Goal: Check status: Check status

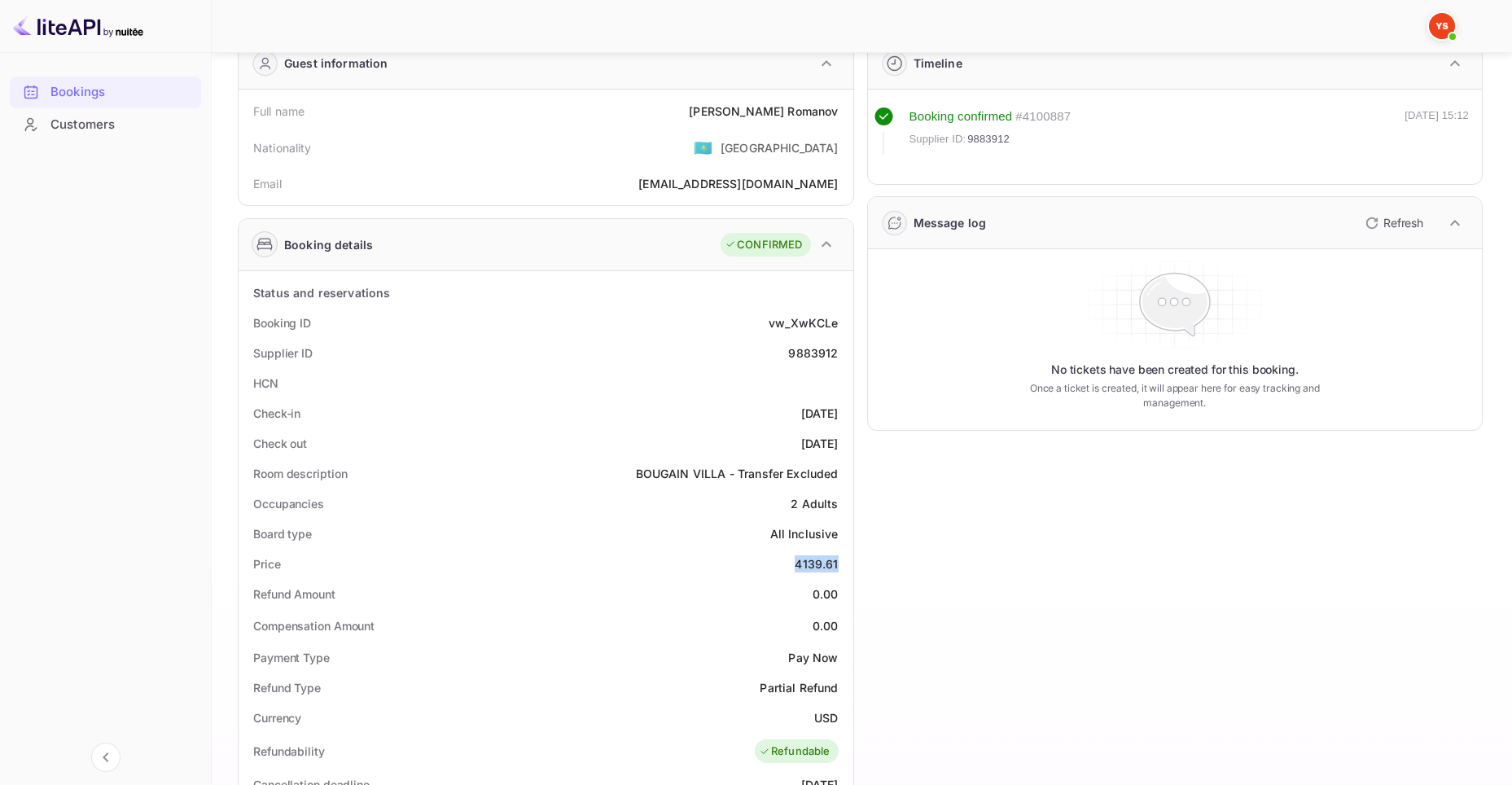
click at [59, 89] on div "Bookings" at bounding box center [121, 92] width 142 height 19
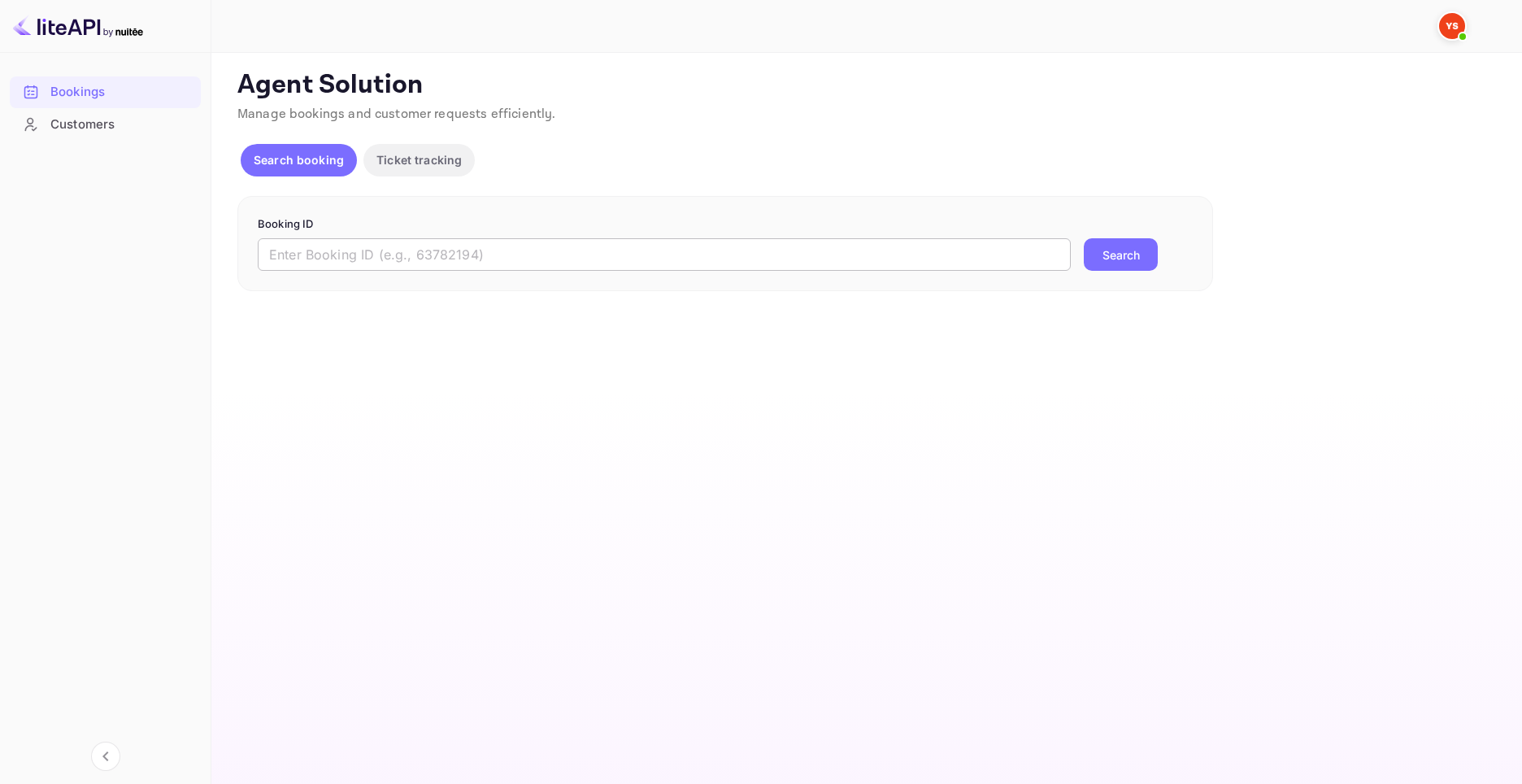
click at [705, 258] on input "text" at bounding box center [665, 254] width 813 height 33
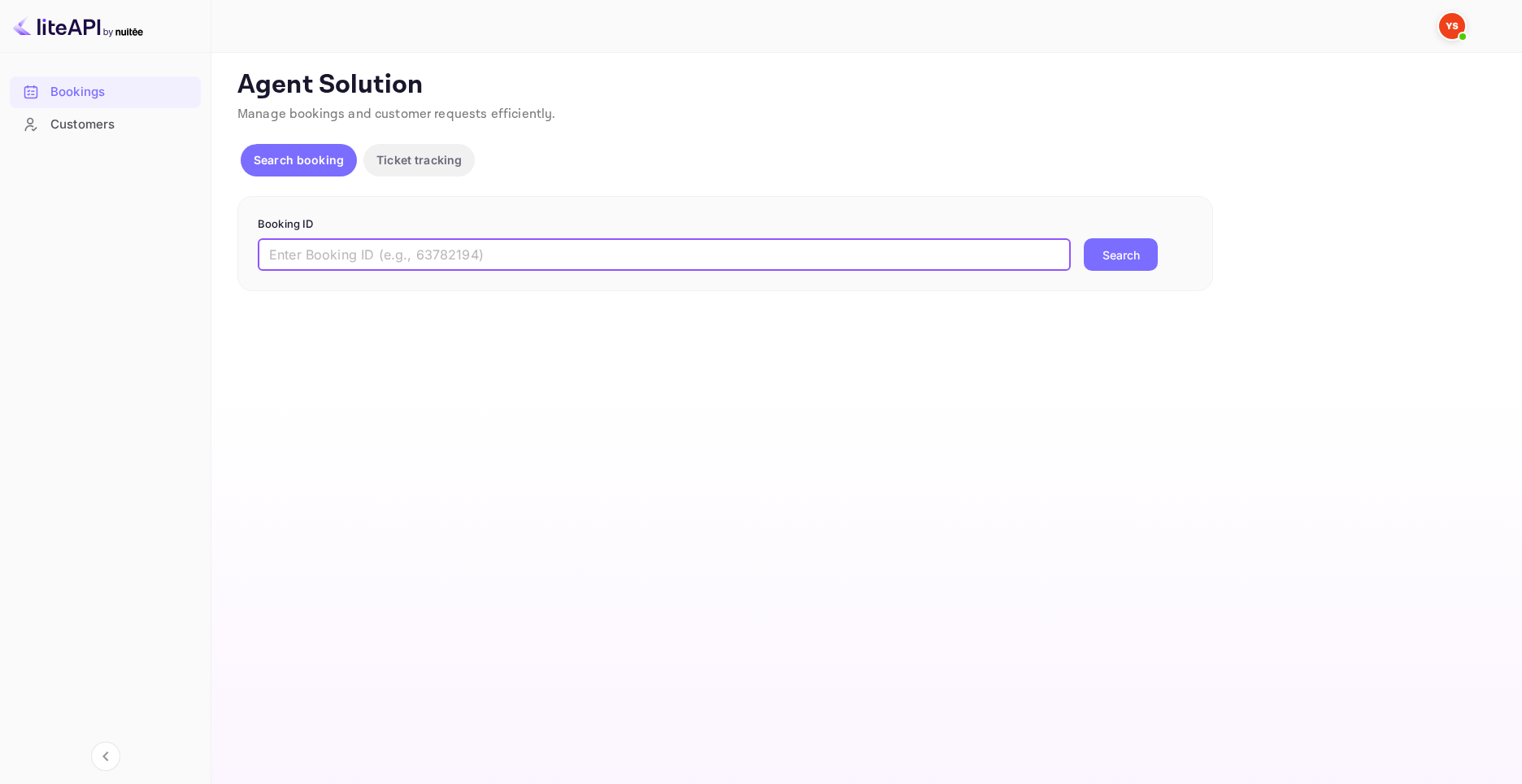
paste input "9904419"
type input "9904419"
click at [1110, 242] on button "Search" at bounding box center [1121, 254] width 74 height 33
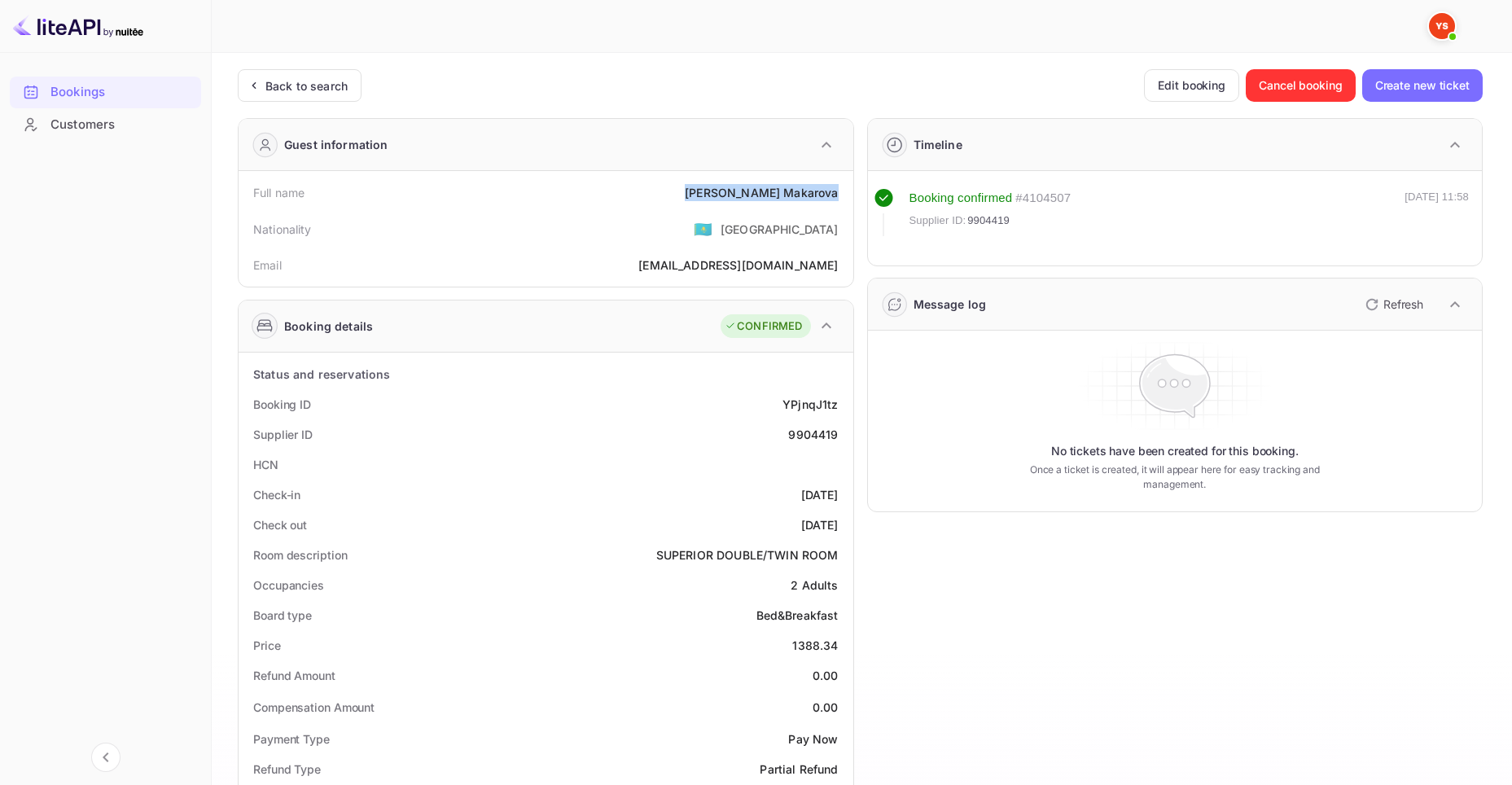
drag, startPoint x: 719, startPoint y: 199, endPoint x: 839, endPoint y: 199, distance: 120.0
click at [839, 199] on div "Full name Valentina Makarova" at bounding box center [545, 192] width 602 height 30
copy div "Valentina Makarova"
drag, startPoint x: 792, startPoint y: 639, endPoint x: 838, endPoint y: 646, distance: 46.5
click at [838, 646] on div "Price 1388.34" at bounding box center [545, 644] width 602 height 30
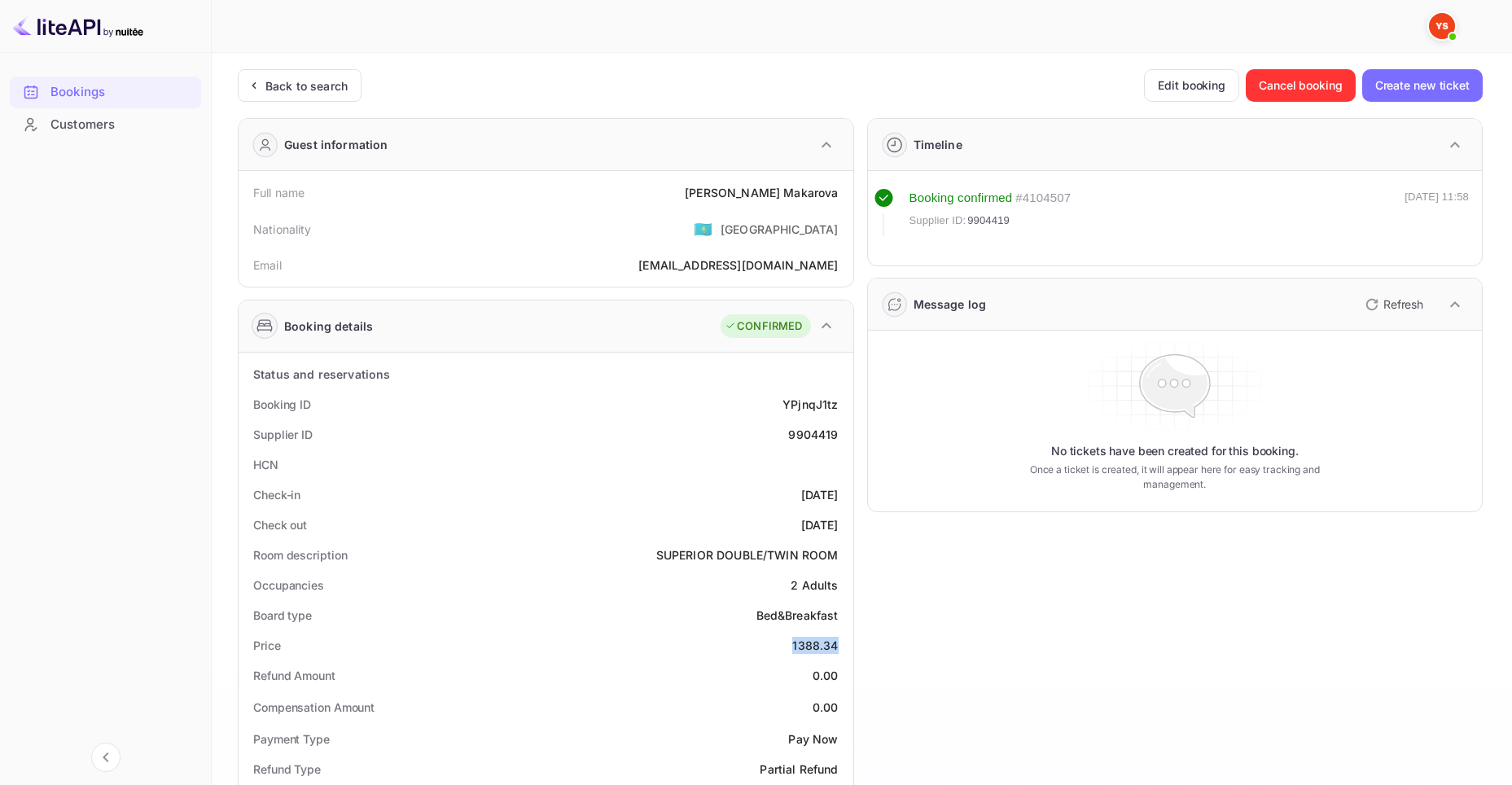
copy div "1388.34"
click at [84, 86] on div "Bookings" at bounding box center [121, 92] width 142 height 19
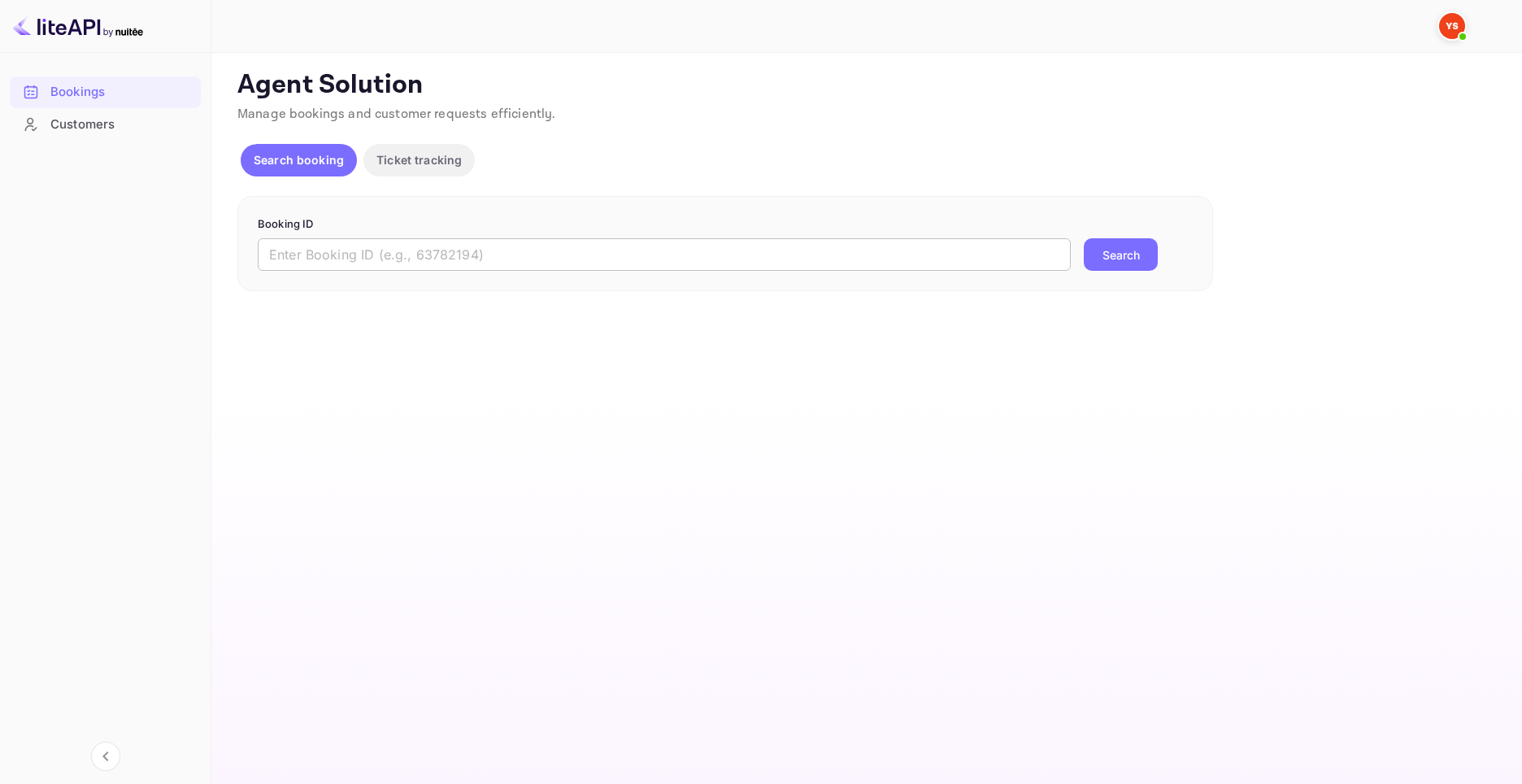
click at [588, 252] on input "text" at bounding box center [665, 254] width 813 height 33
paste input "9904395"
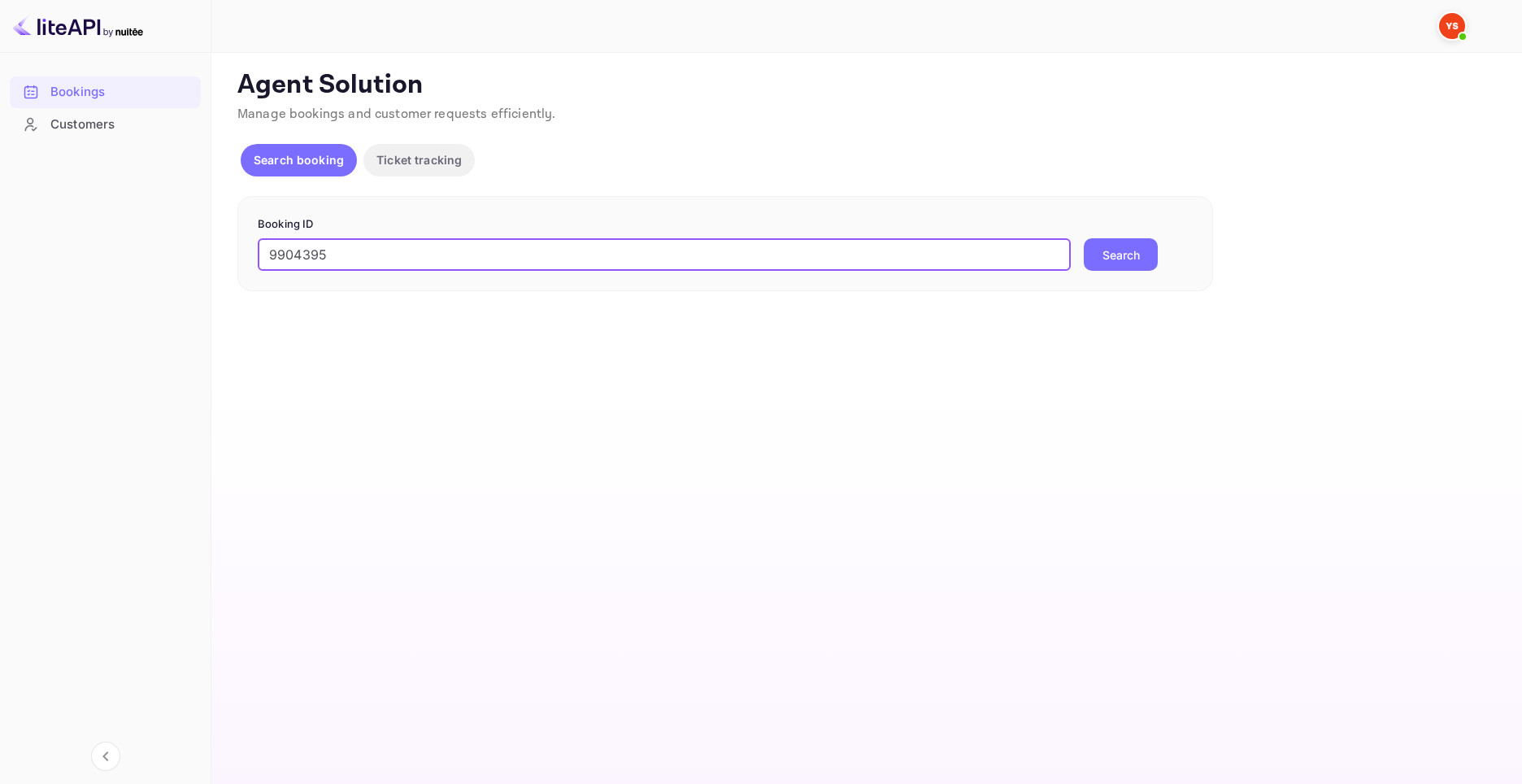
type input "9904395"
click at [1109, 249] on button "Search" at bounding box center [1121, 254] width 74 height 33
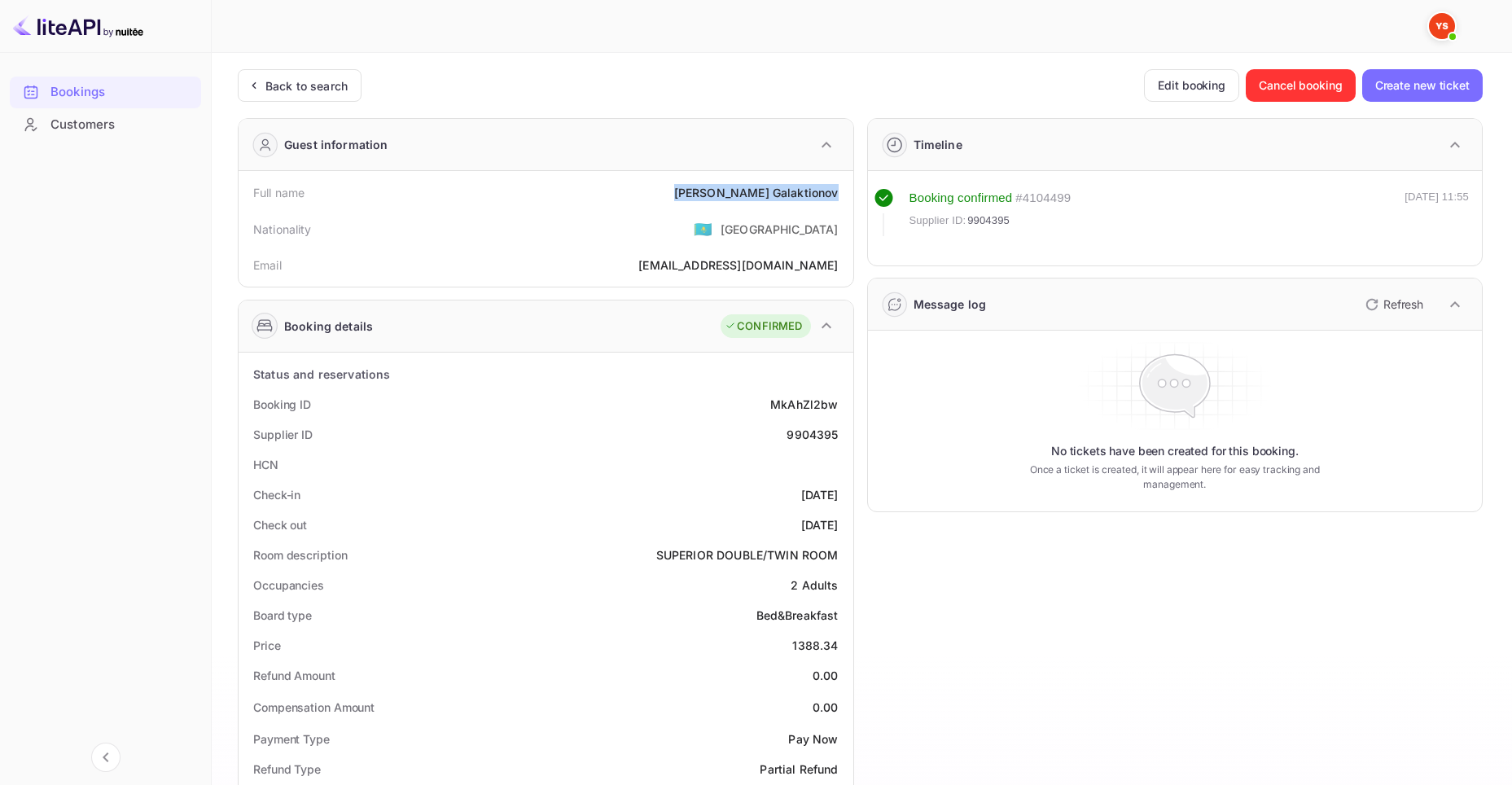
drag, startPoint x: 755, startPoint y: 193, endPoint x: 852, endPoint y: 196, distance: 97.0
click at [852, 196] on div "Full name Evgenii Galaktionov Nationality 🇰🇿 Kazakhstan Email egalaktionov98@ya…" at bounding box center [545, 228] width 614 height 116
copy div "Evgenii Galaktionov"
drag, startPoint x: 778, startPoint y: 643, endPoint x: 848, endPoint y: 642, distance: 70.0
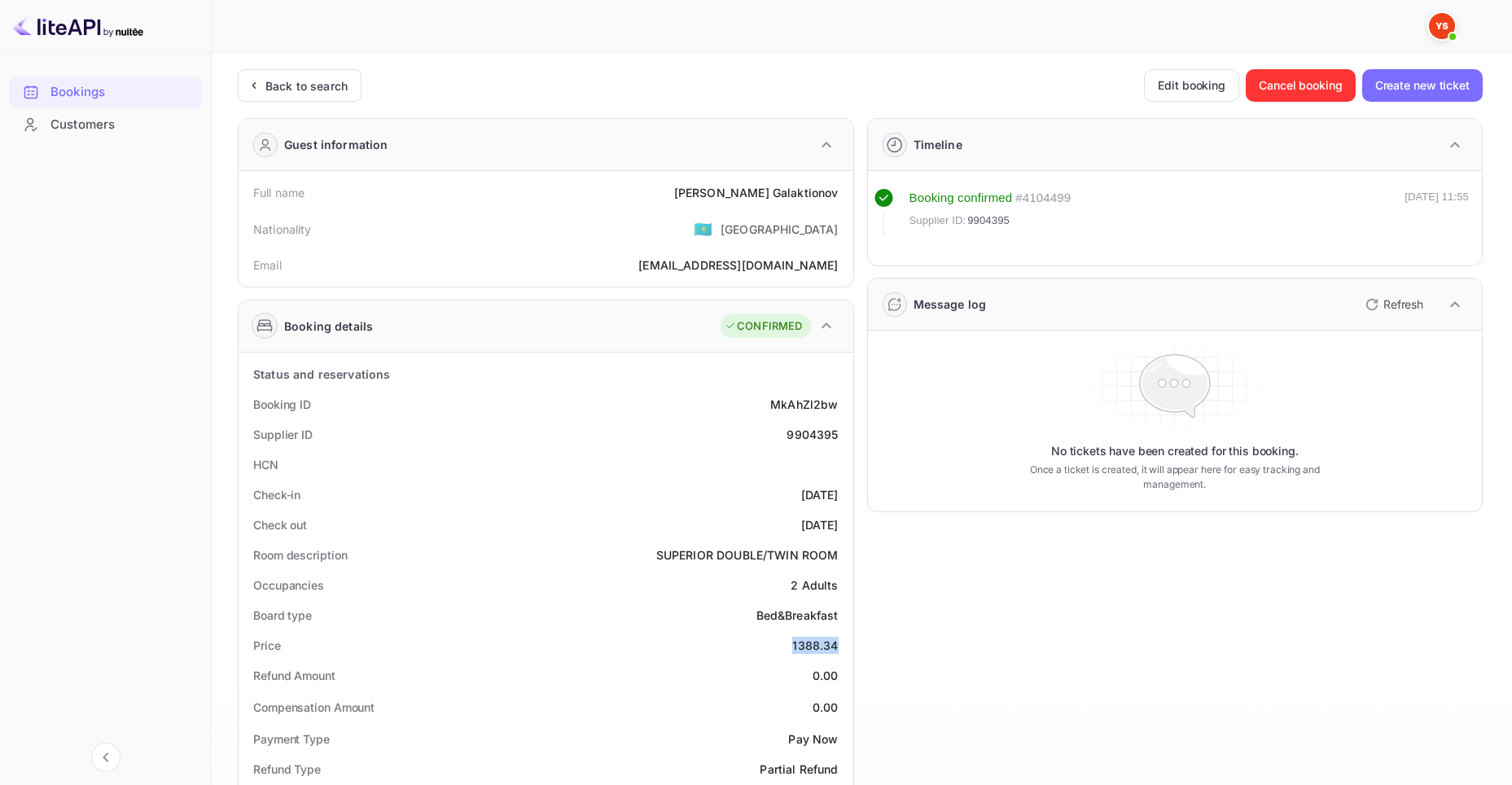
copy div "1388.34"
